Goal: Check status: Check status

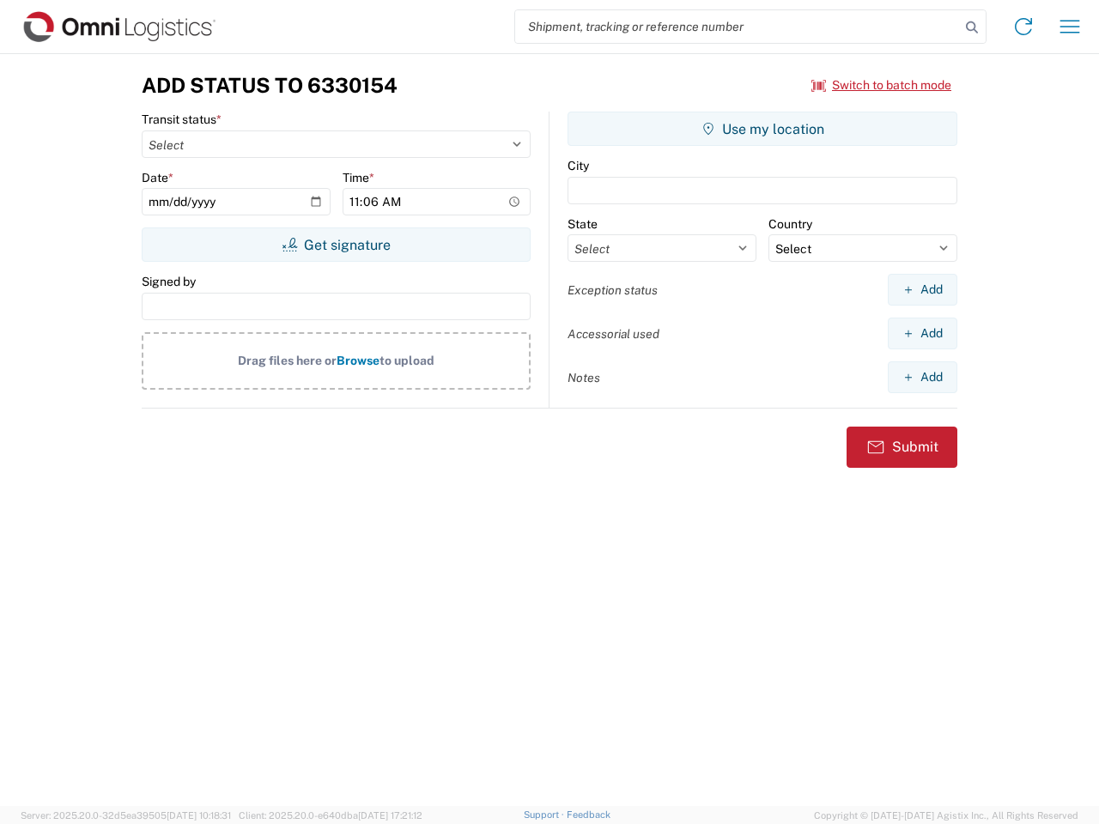
click at [737, 27] on input "search" at bounding box center [737, 26] width 445 height 33
click at [972, 27] on icon at bounding box center [972, 27] width 24 height 24
click at [1023, 27] on icon at bounding box center [1023, 26] width 27 height 27
click at [1070, 27] on icon "button" at bounding box center [1070, 26] width 20 height 13
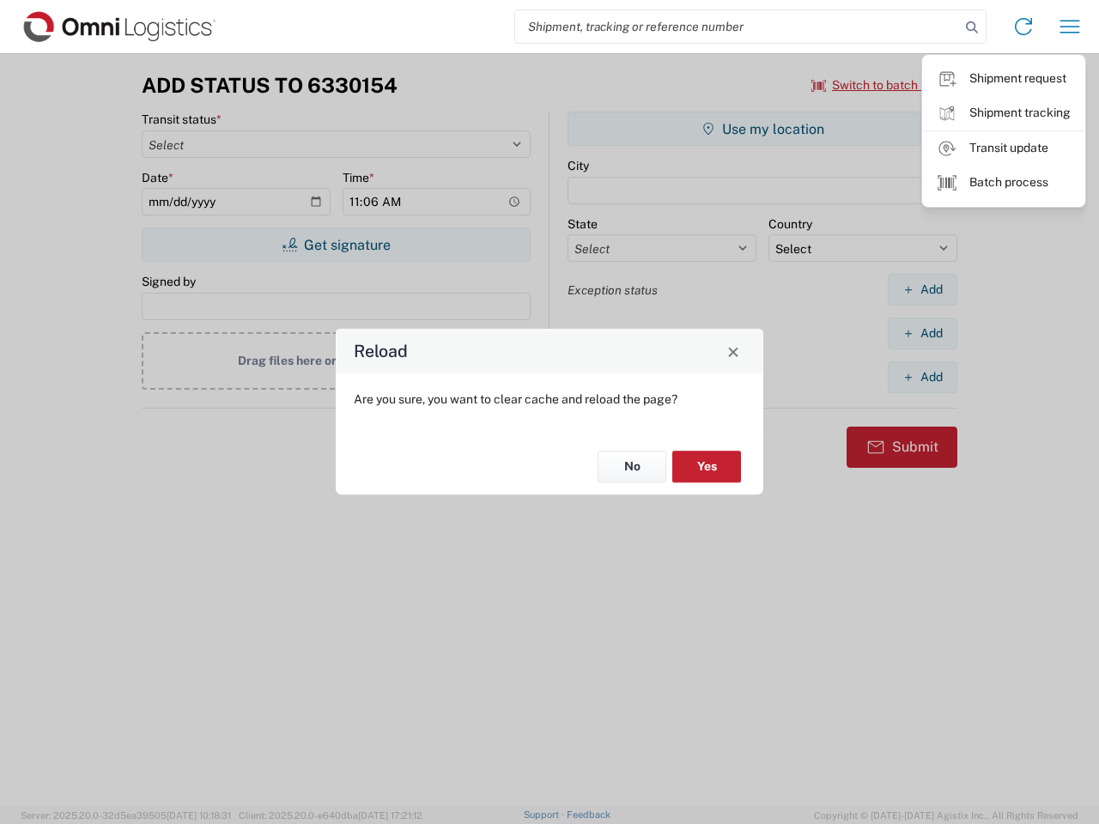
click at [882, 85] on div "Reload Are you sure, you want to clear cache and reload the page? No Yes" at bounding box center [549, 412] width 1099 height 824
click at [336, 245] on div "Reload Are you sure, you want to clear cache and reload the page? No Yes" at bounding box center [549, 412] width 1099 height 824
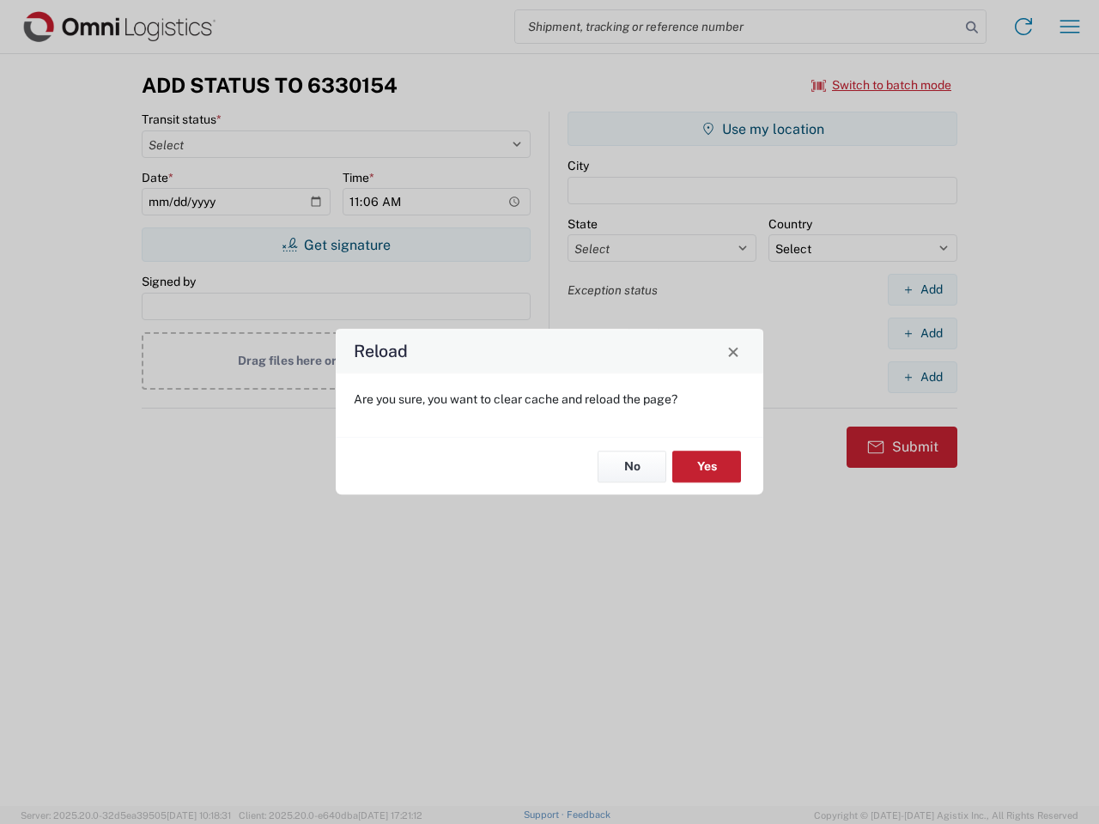
click at [762, 129] on div "Reload Are you sure, you want to clear cache and reload the page? No Yes" at bounding box center [549, 412] width 1099 height 824
click at [922, 289] on div "Reload Are you sure, you want to clear cache and reload the page? No Yes" at bounding box center [549, 412] width 1099 height 824
click at [922, 333] on div "Reload Are you sure, you want to clear cache and reload the page? No Yes" at bounding box center [549, 412] width 1099 height 824
click at [922, 377] on div "Reload Are you sure, you want to clear cache and reload the page? No Yes" at bounding box center [549, 412] width 1099 height 824
